Goal: Task Accomplishment & Management: Manage account settings

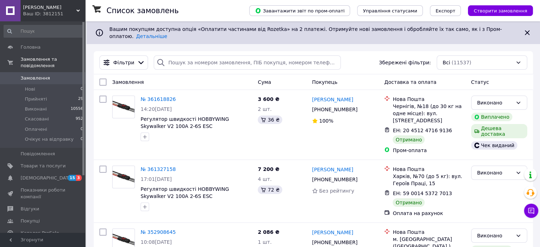
click at [51, 75] on span "Замовлення" at bounding box center [43, 78] width 45 height 6
click at [48, 76] on link "Замовлення 0" at bounding box center [43, 78] width 87 height 12
click at [50, 75] on span "Замовлення" at bounding box center [43, 78] width 45 height 6
click at [29, 86] on span "Нові" at bounding box center [30, 89] width 10 height 6
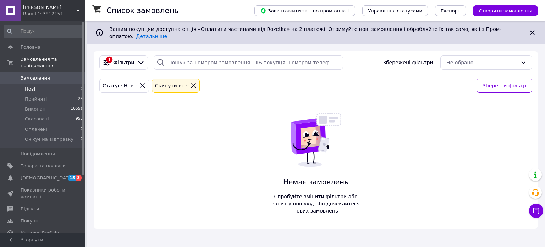
click at [36, 75] on span "Замовлення" at bounding box center [35, 78] width 29 height 6
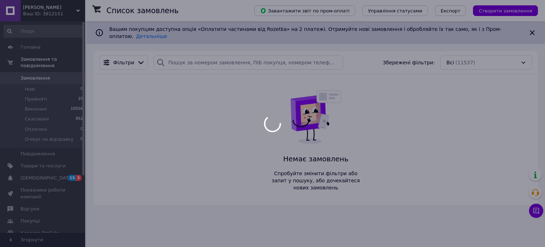
click at [36, 72] on div at bounding box center [272, 123] width 545 height 247
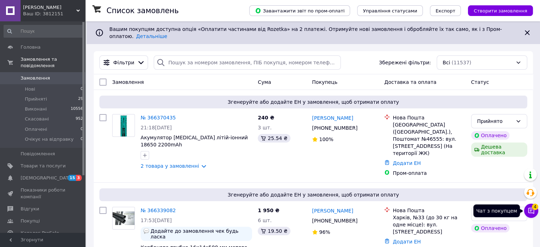
click at [535, 210] on button "Чат з покупцем 4" at bounding box center [531, 210] width 14 height 14
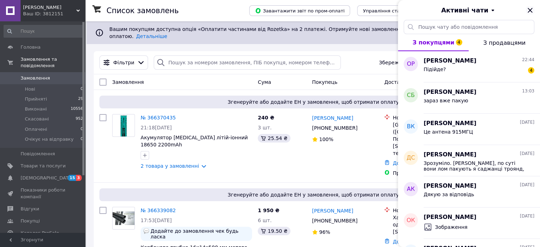
click at [529, 11] on icon "Закрити" at bounding box center [529, 10] width 5 height 5
